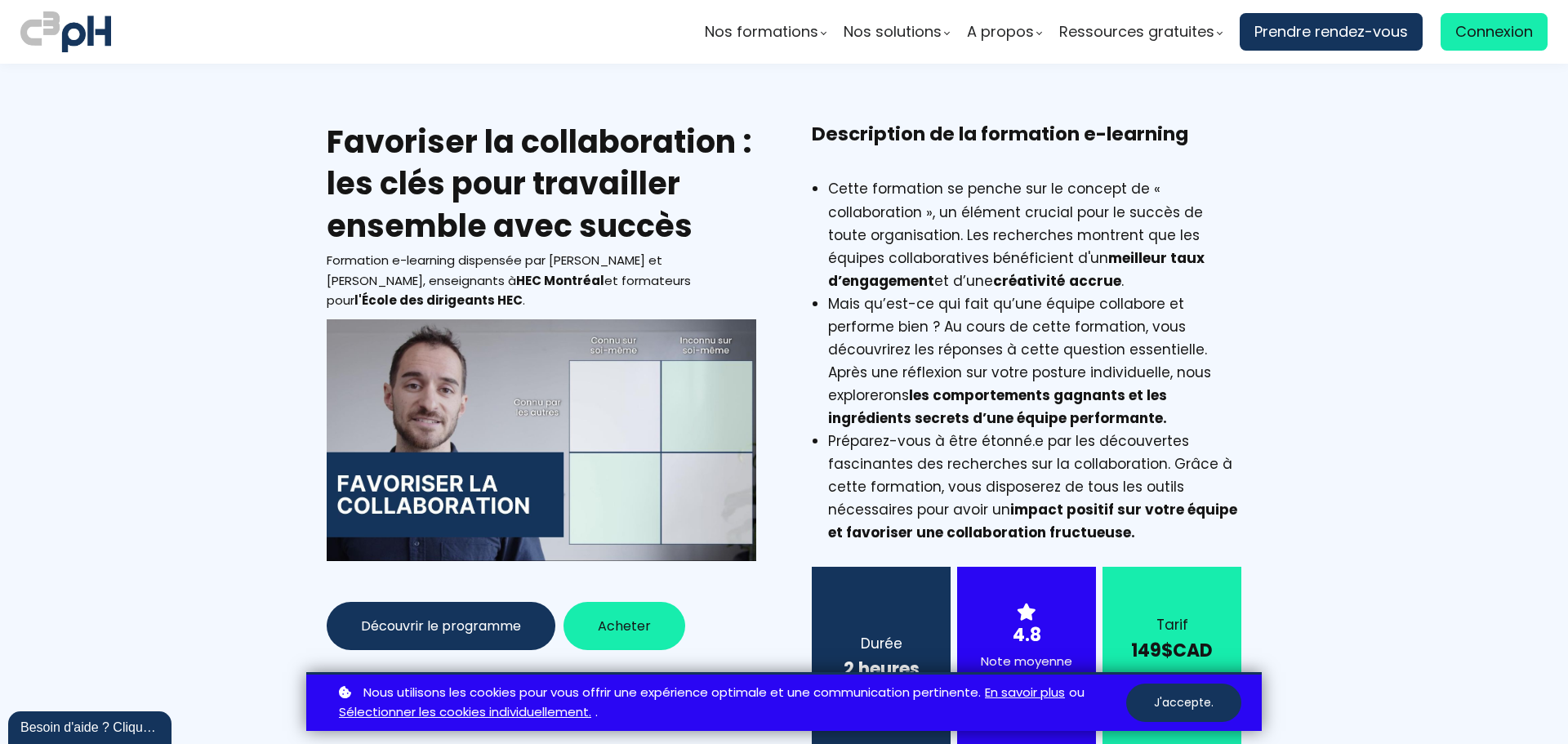
drag, startPoint x: 985, startPoint y: 91, endPoint x: 969, endPoint y: 76, distance: 21.9
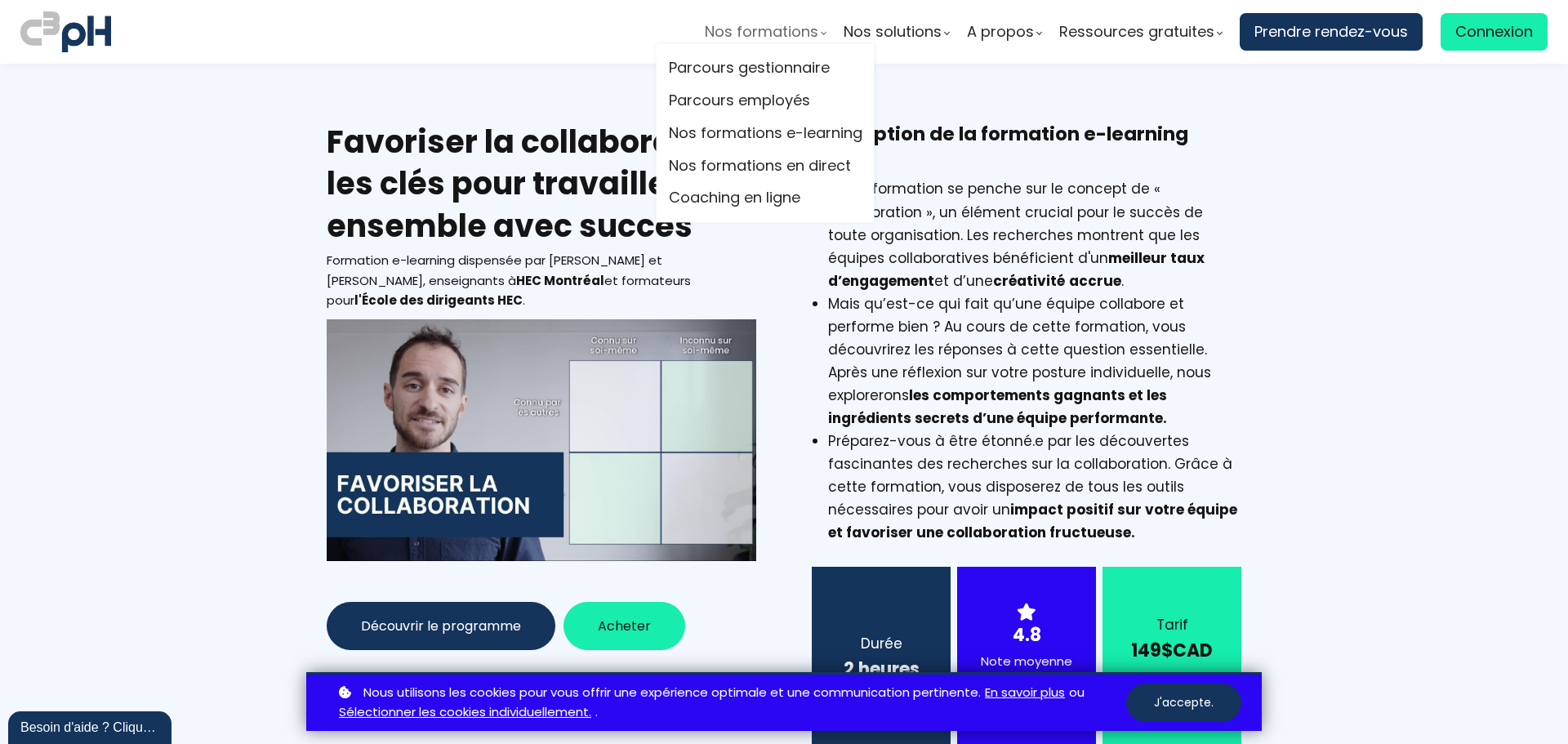
drag, startPoint x: 969, startPoint y: 76, endPoint x: 797, endPoint y: 27, distance: 178.8
click at [797, 27] on span "Nos formations" at bounding box center [761, 32] width 113 height 25
click at [741, 165] on link "Nos formations en direct" at bounding box center [765, 166] width 194 height 25
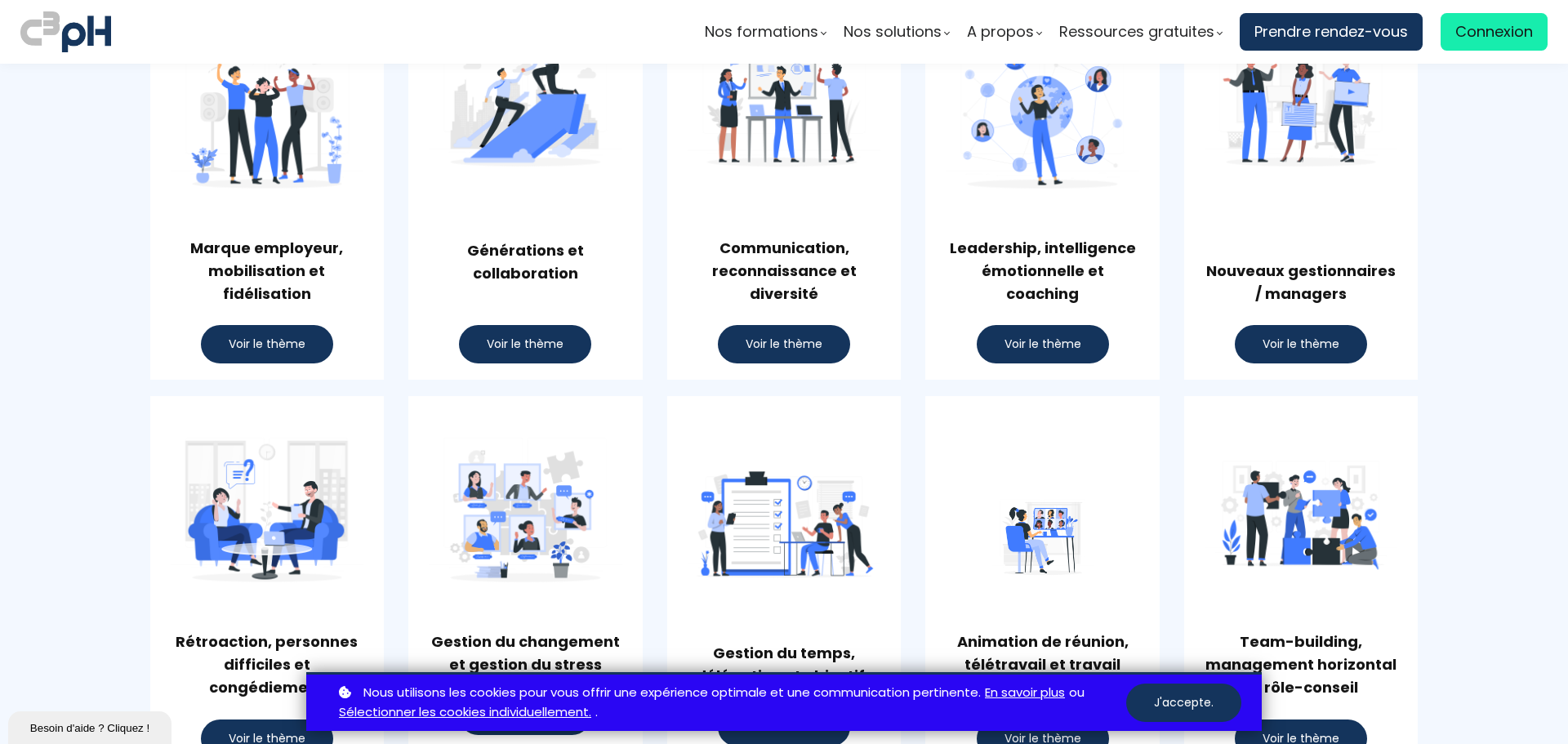
click at [1044, 335] on span "Voir le thème" at bounding box center [1042, 344] width 77 height 17
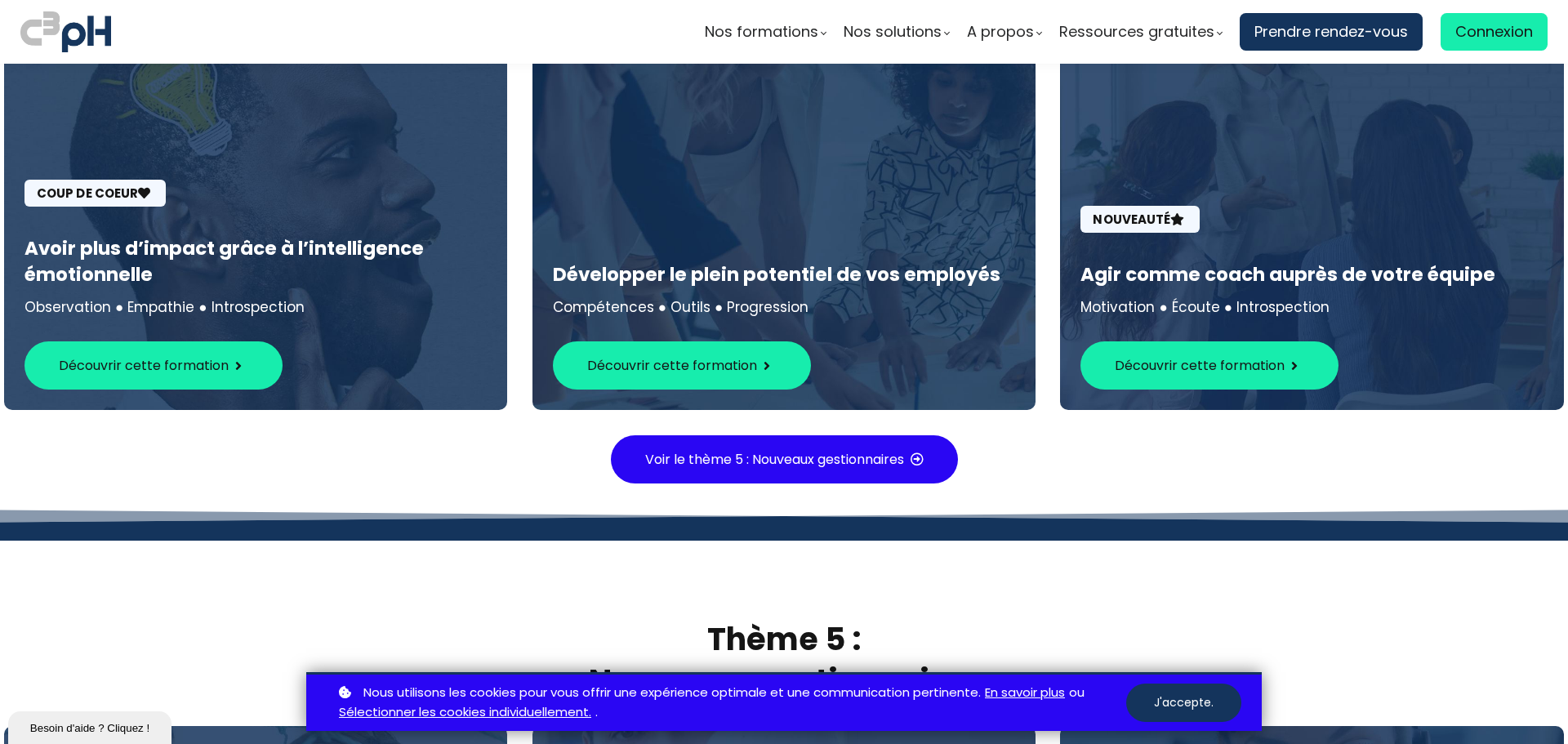
scroll to position [4356, 0]
